Goal: Find specific page/section: Find specific page/section

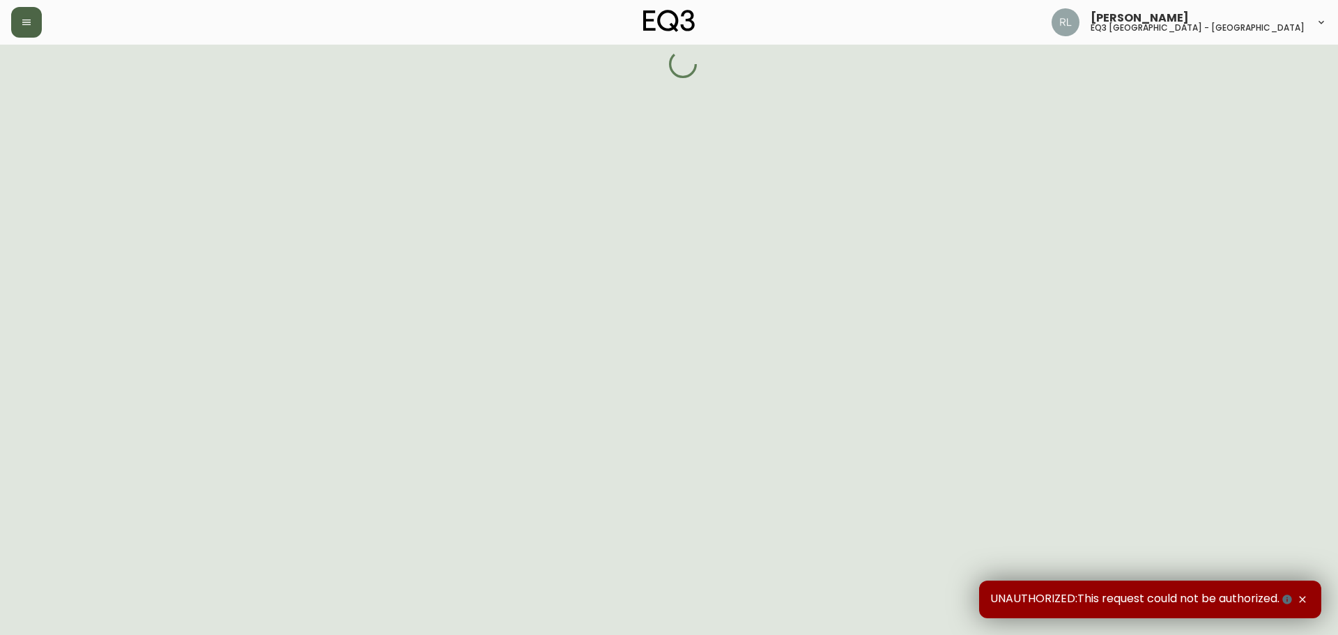
click at [29, 20] on icon "button" at bounding box center [26, 23] width 8 height 6
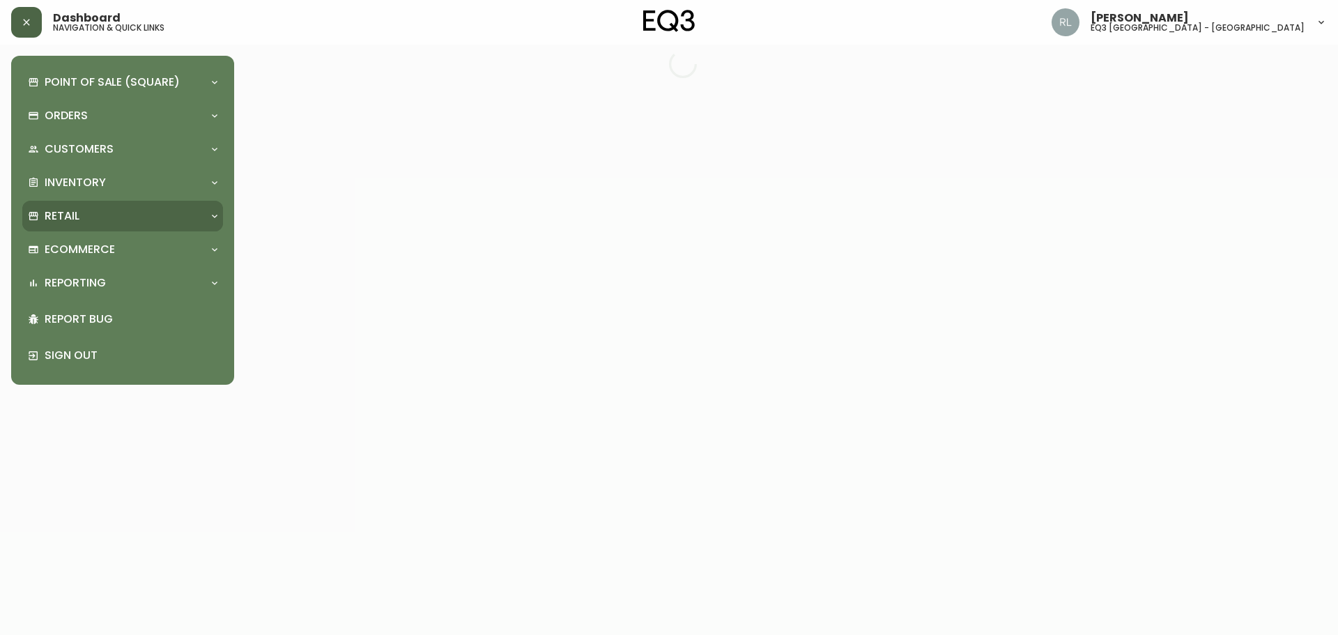
click at [84, 214] on div "Retail" at bounding box center [116, 215] width 176 height 15
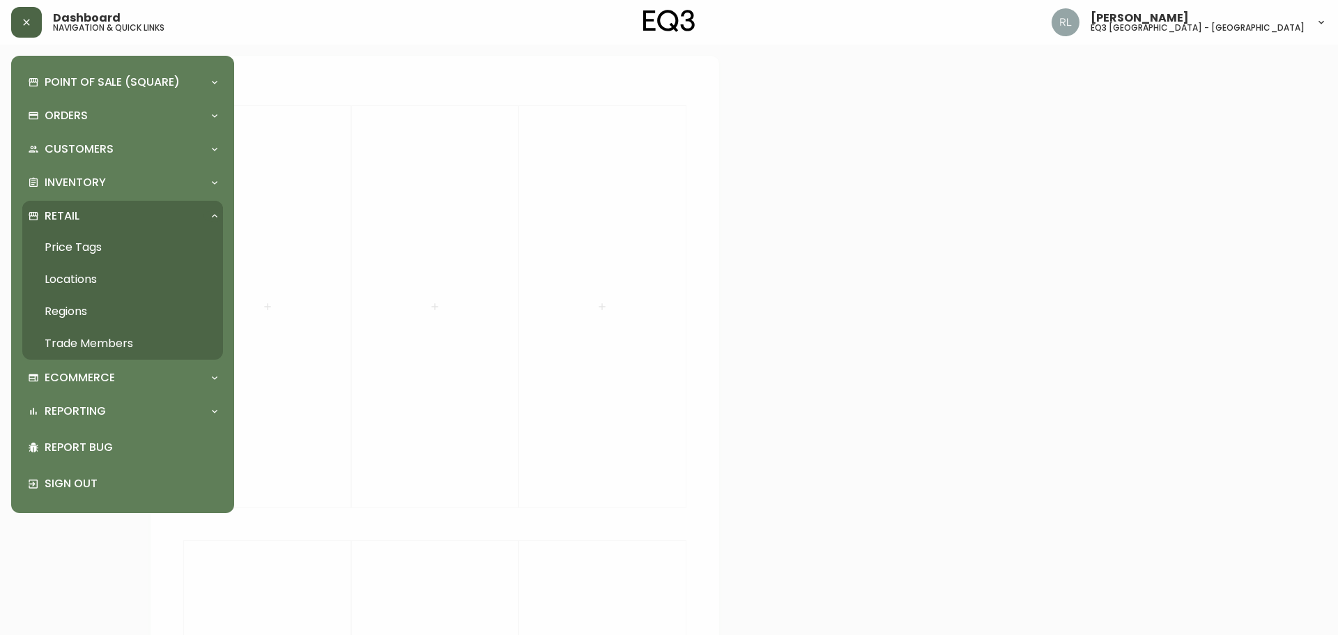
drag, startPoint x: 97, startPoint y: 341, endPoint x: 288, endPoint y: 296, distance: 196.2
click at [97, 341] on link "Trade Members" at bounding box center [122, 344] width 201 height 32
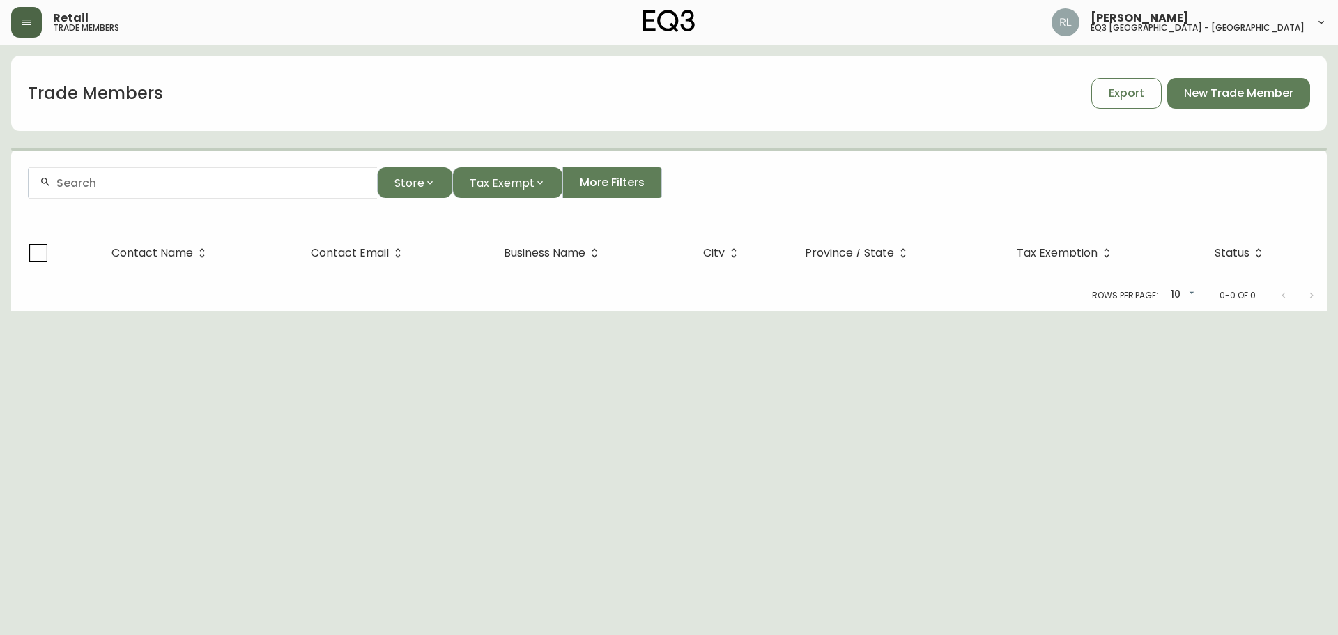
click at [281, 187] on input "text" at bounding box center [210, 182] width 309 height 13
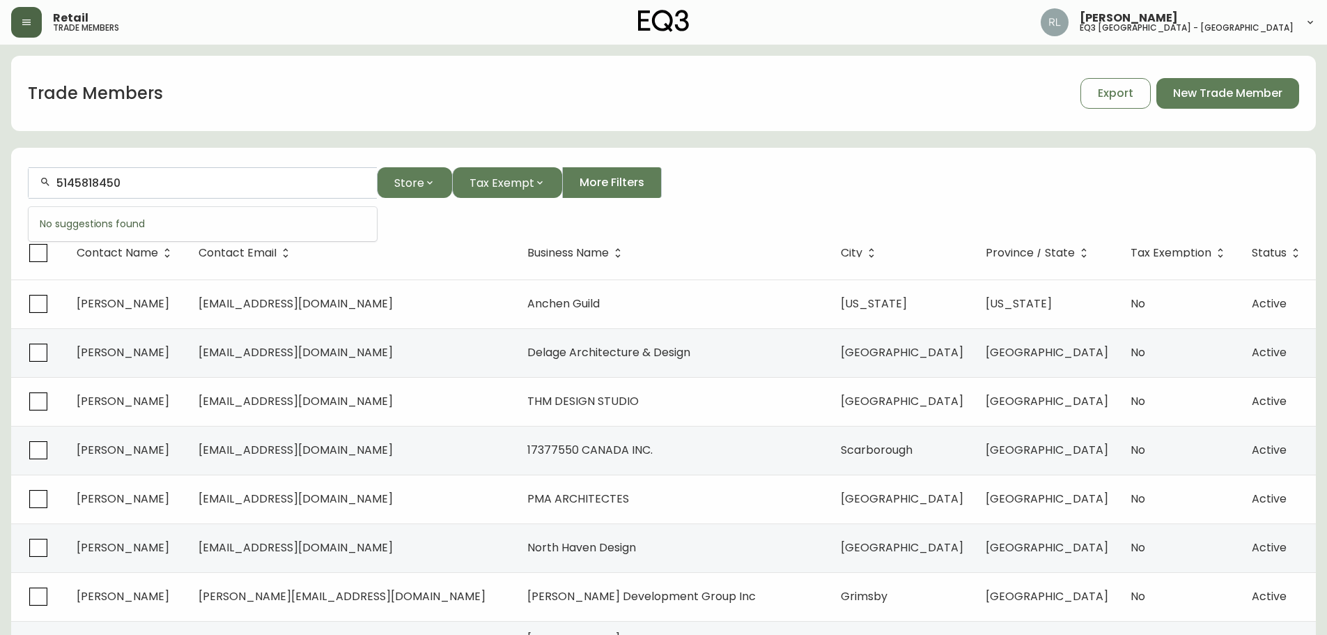
type input "5145818450"
click at [100, 180] on input "5145818450" at bounding box center [210, 182] width 309 height 13
